Goal: Transaction & Acquisition: Purchase product/service

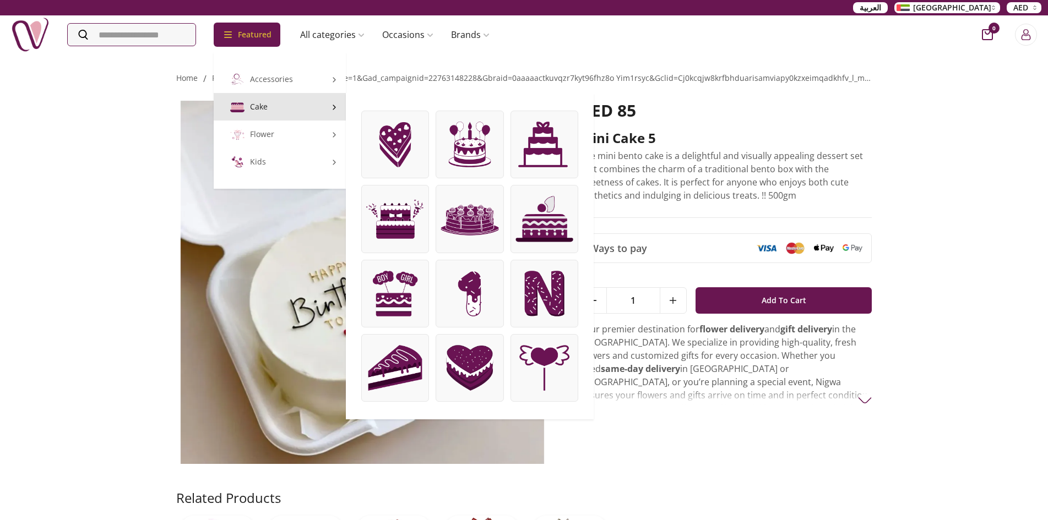
click at [410, 288] on img at bounding box center [395, 293] width 67 height 67
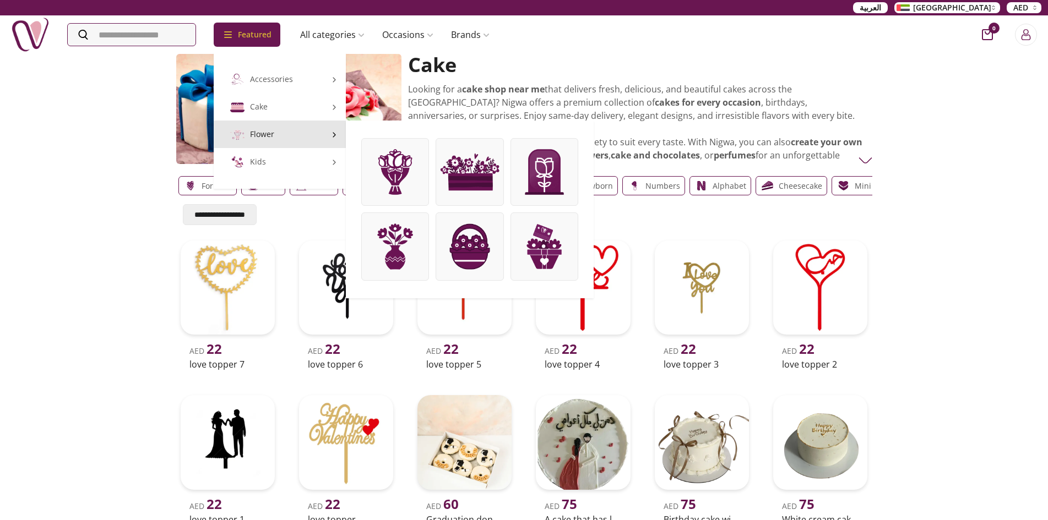
click at [273, 134] on link "Flower" at bounding box center [280, 135] width 132 height 28
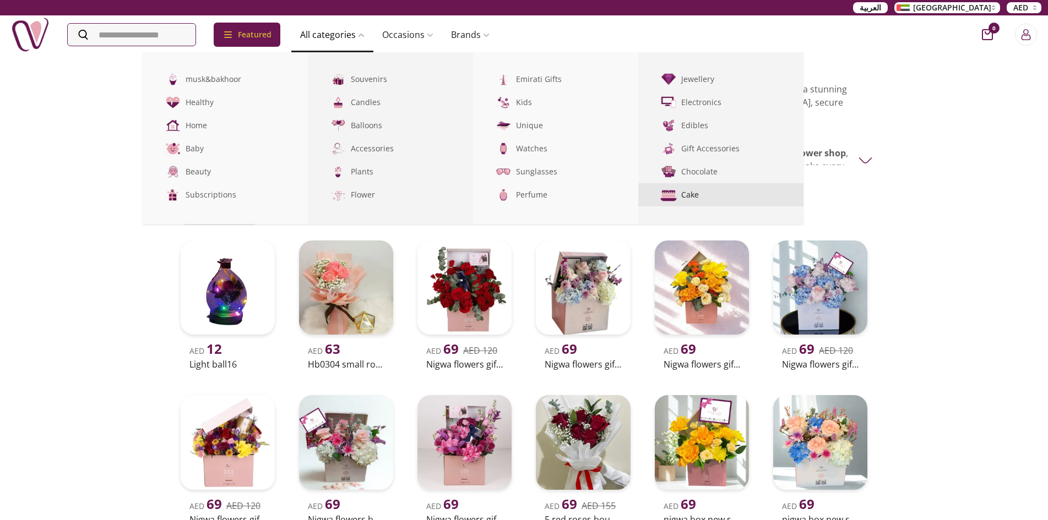
click at [707, 193] on link "Cake" at bounding box center [720, 194] width 165 height 23
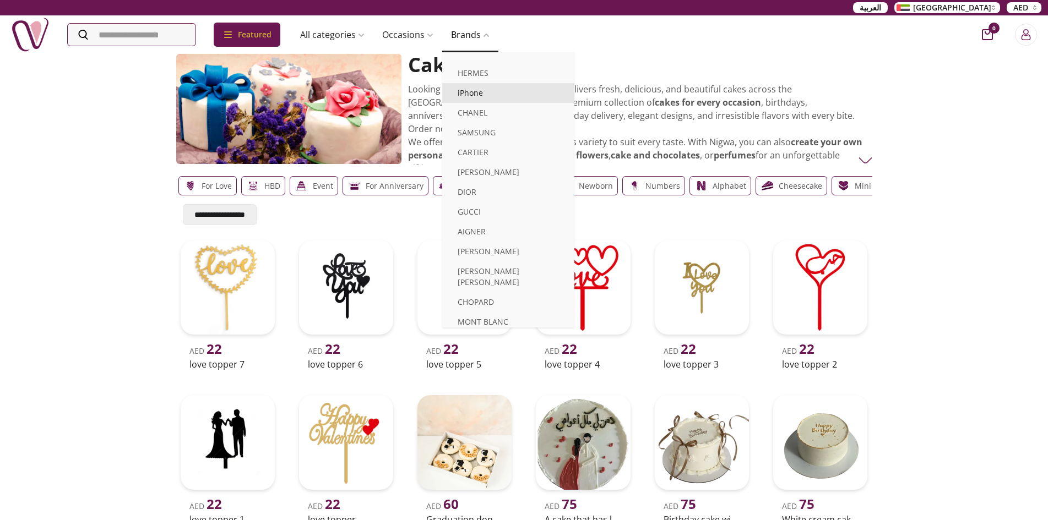
click at [486, 94] on link "iPhone" at bounding box center [508, 93] width 132 height 20
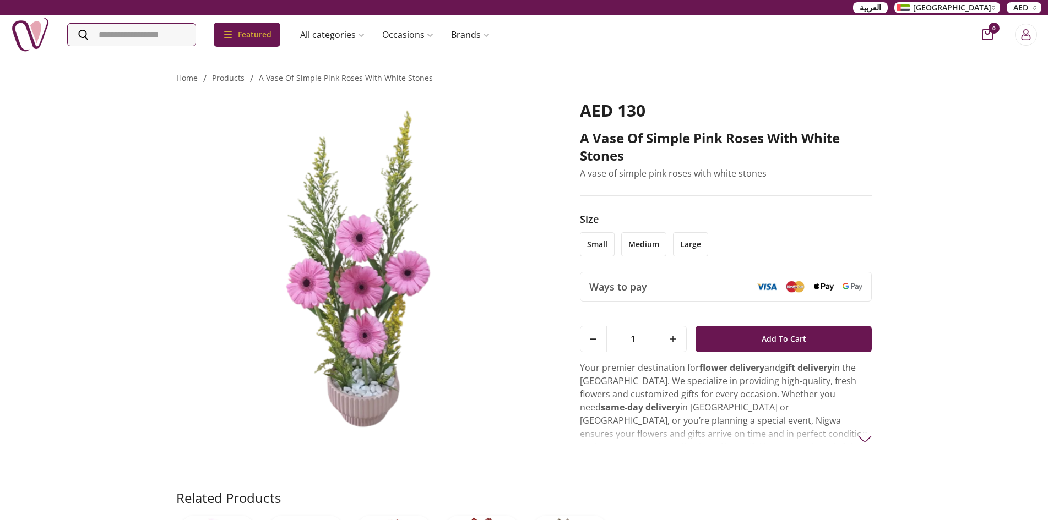
click at [360, 387] on img at bounding box center [362, 282] width 373 height 363
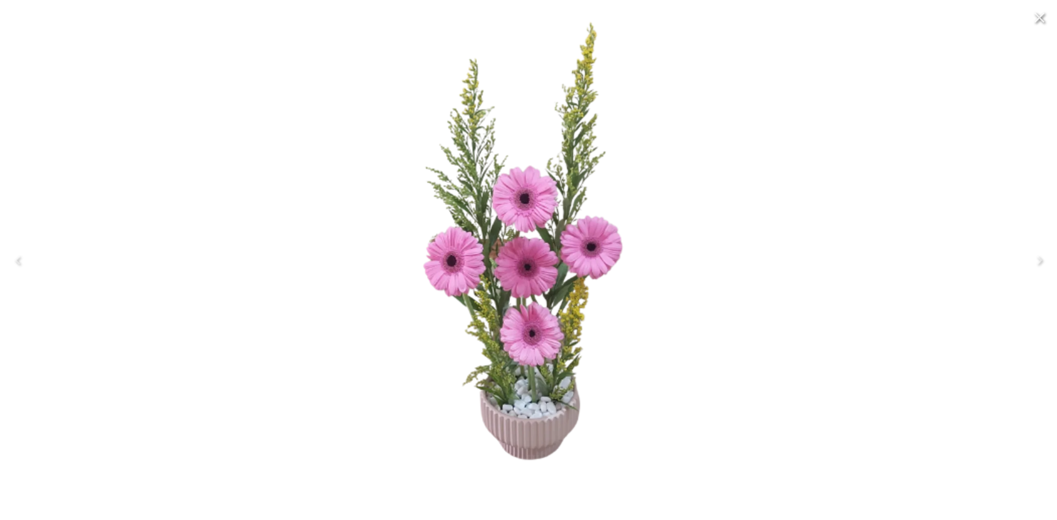
click at [518, 251] on img at bounding box center [528, 260] width 503 height 503
click at [705, 203] on img at bounding box center [528, 260] width 503 height 503
click at [897, 151] on div at bounding box center [528, 260] width 1057 height 520
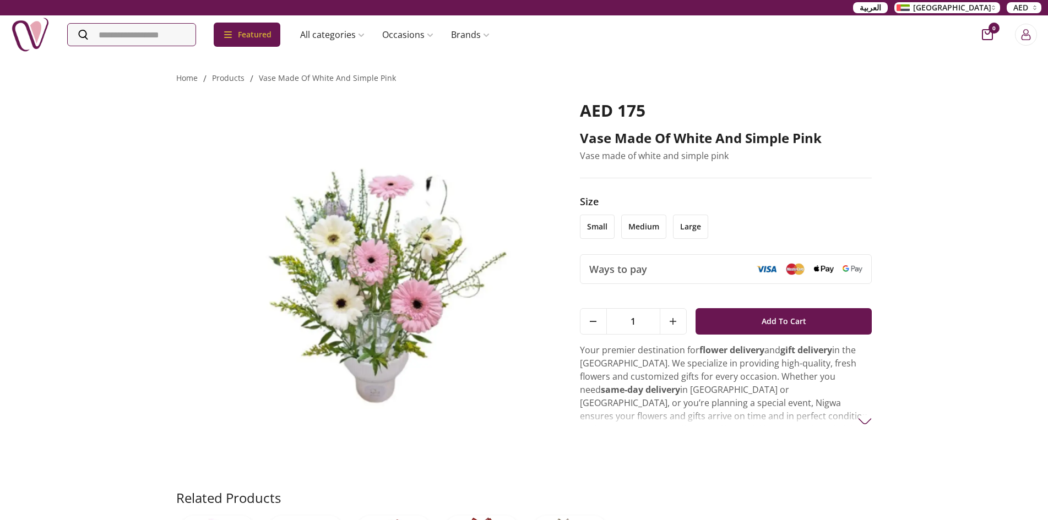
click at [360, 271] on img at bounding box center [362, 282] width 373 height 363
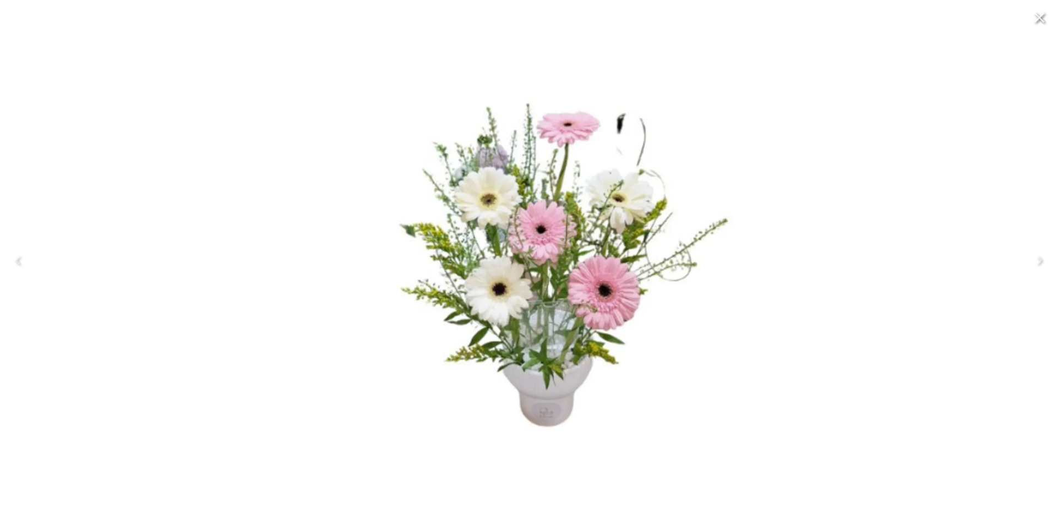
click at [556, 241] on img at bounding box center [528, 260] width 503 height 503
click at [832, 126] on div at bounding box center [528, 260] width 1057 height 520
